Goal: Information Seeking & Learning: Learn about a topic

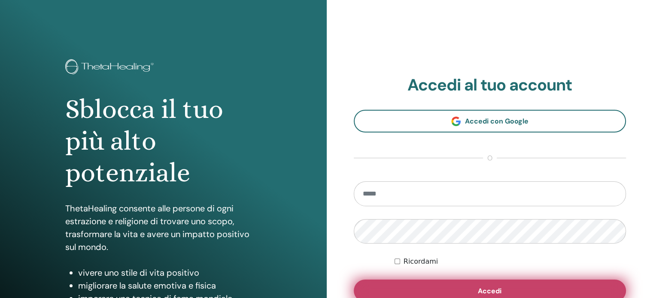
type input "**********"
click at [499, 291] on span "Accedi" at bounding box center [490, 291] width 24 height 9
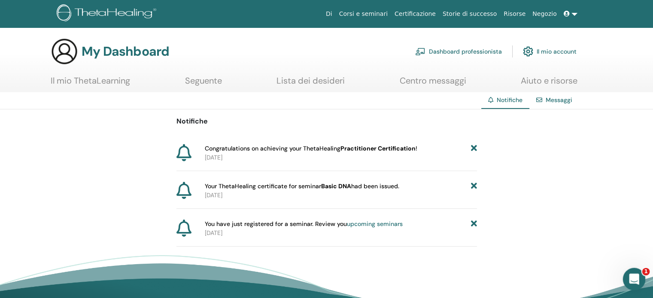
click at [631, 273] on icon "Apri il messenger Intercom" at bounding box center [633, 278] width 14 height 14
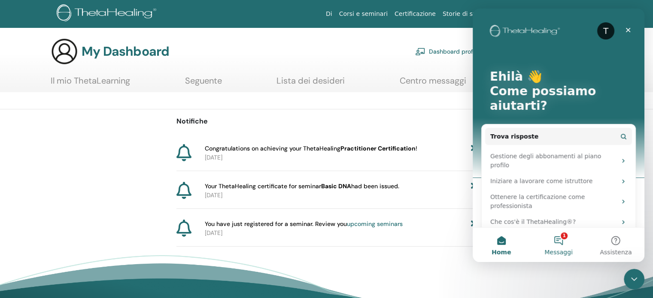
click at [558, 243] on button "1 Messaggi" at bounding box center [558, 245] width 57 height 34
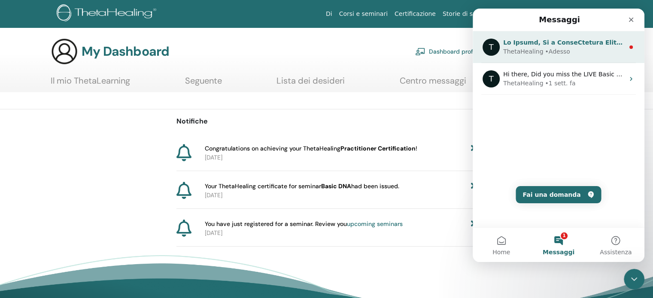
click at [582, 48] on div "ThetaHealing • Adesso" at bounding box center [563, 51] width 121 height 9
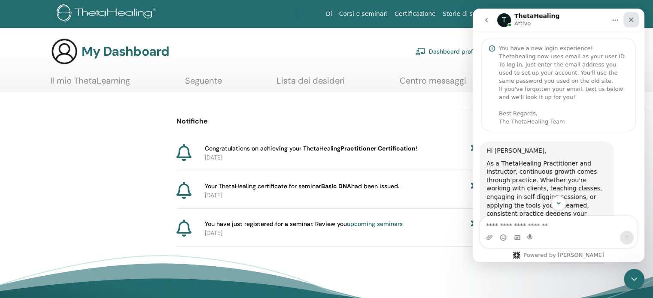
click at [631, 19] on icon "Chiudi" at bounding box center [631, 19] width 7 height 7
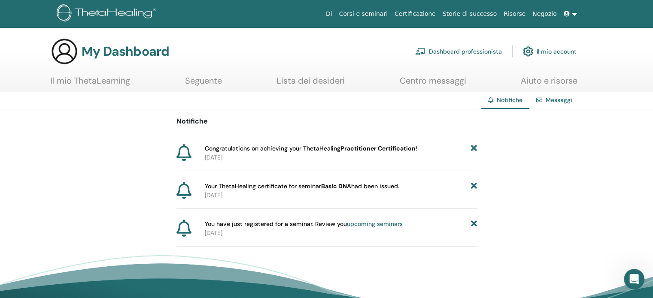
scroll to position [456, 0]
click at [378, 147] on b "Practitioner Certification" at bounding box center [377, 149] width 75 height 8
click at [573, 12] on link at bounding box center [570, 14] width 21 height 16
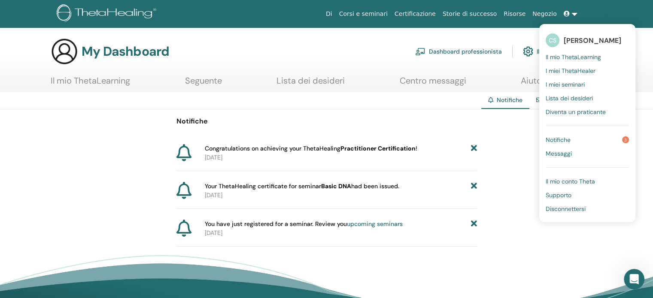
click at [543, 10] on link "Negozio" at bounding box center [544, 14] width 31 height 16
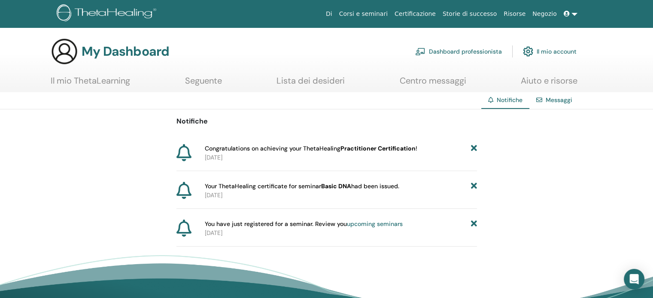
click at [473, 187] on icon at bounding box center [473, 186] width 6 height 9
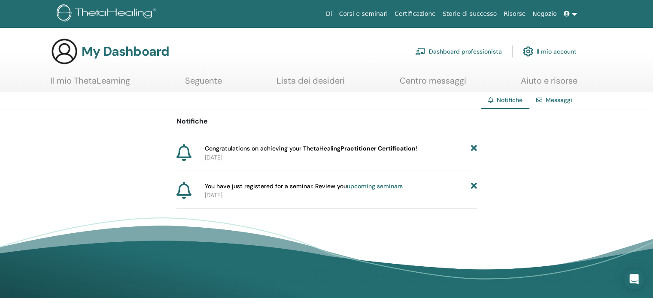
click at [473, 149] on icon at bounding box center [473, 148] width 6 height 9
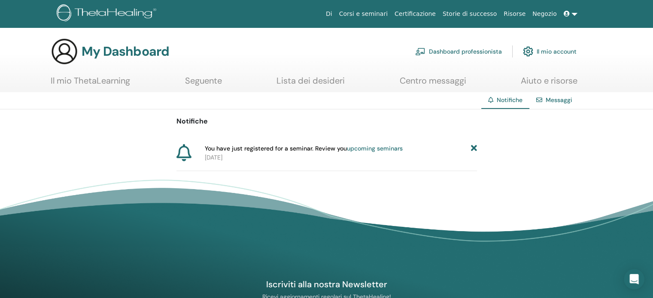
click at [561, 97] on link "Messaggi" at bounding box center [559, 100] width 27 height 8
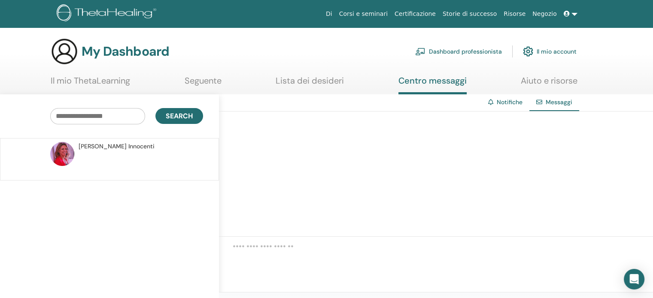
click at [509, 102] on link "Notifiche" at bounding box center [510, 102] width 26 height 8
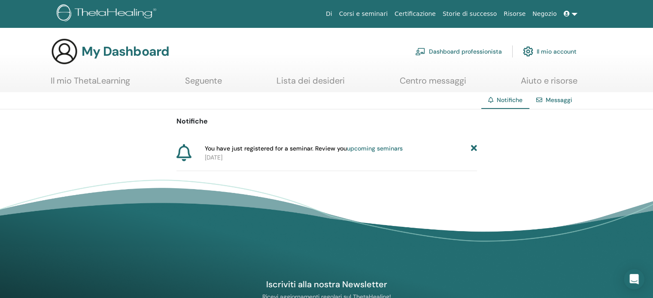
click at [371, 146] on link "upcoming seminars" at bounding box center [375, 149] width 56 height 8
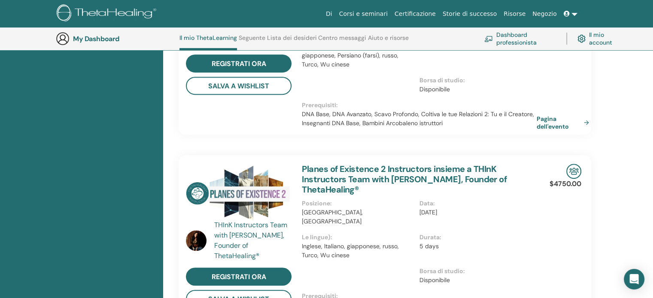
scroll to position [752, 0]
